Goal: Task Accomplishment & Management: Manage account settings

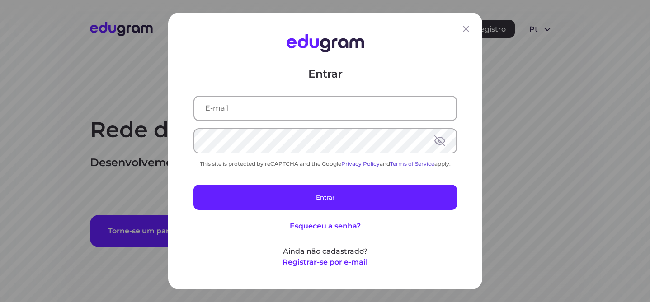
type input "[PERSON_NAME][EMAIL_ADDRESS][DOMAIN_NAME]"
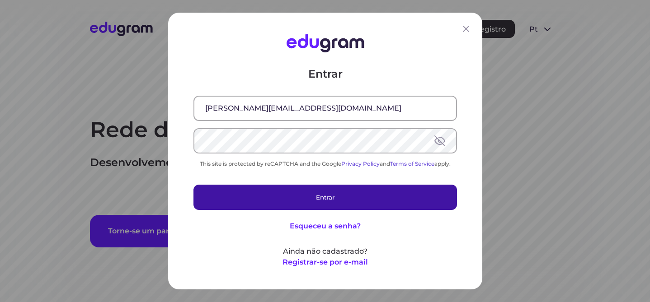
click at [367, 207] on button "Entrar" at bounding box center [325, 197] width 264 height 25
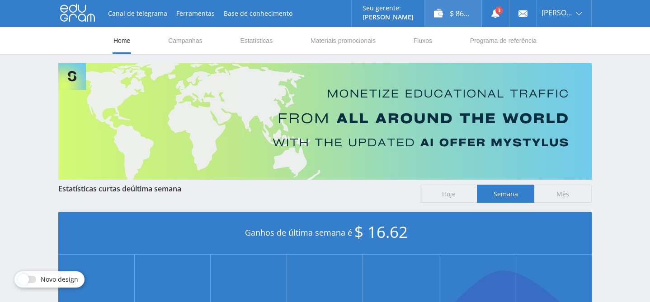
click at [452, 12] on div "$ 86.65" at bounding box center [453, 13] width 57 height 27
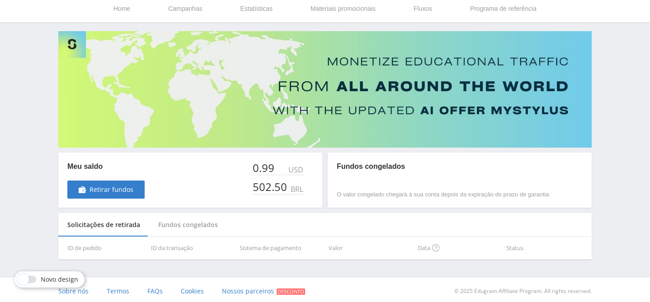
scroll to position [35, 0]
